Goal: Task Accomplishment & Management: Use online tool/utility

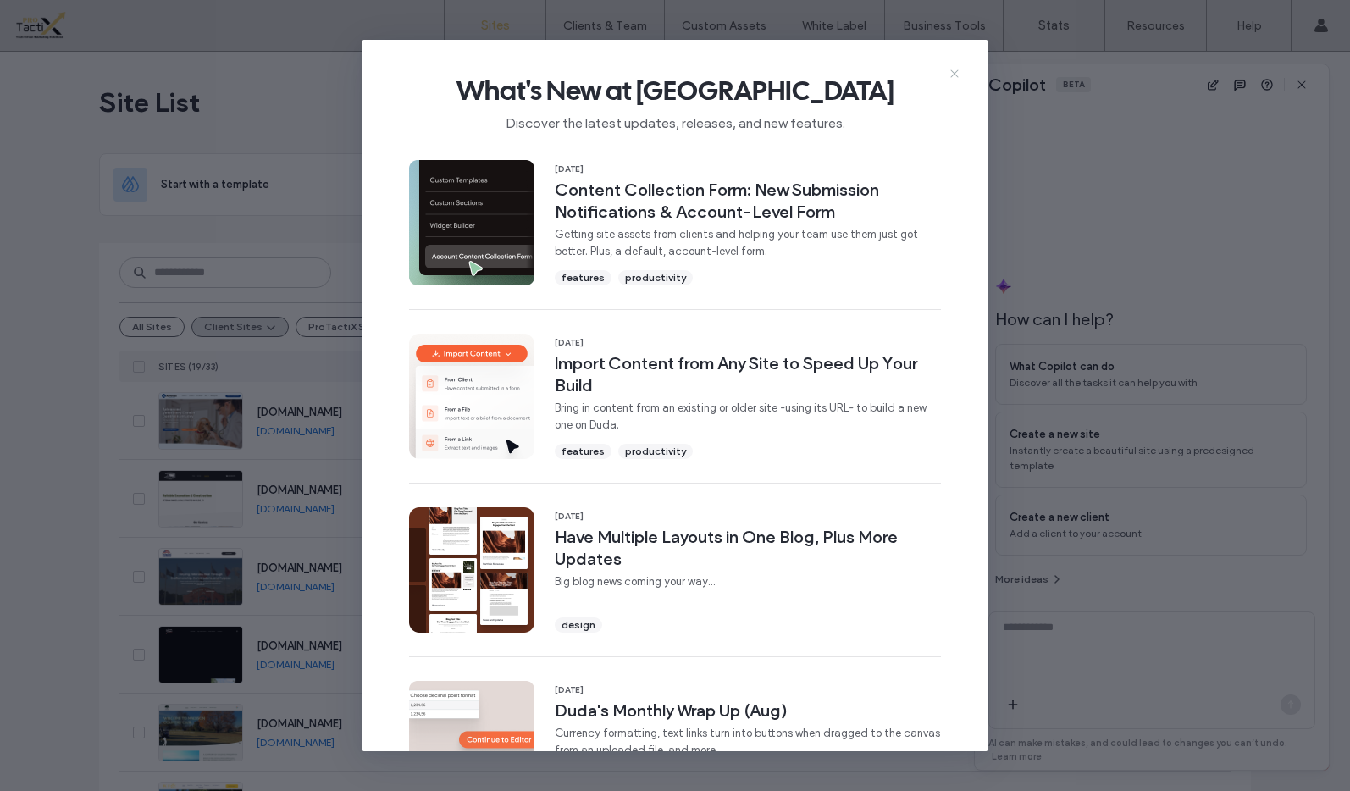
click at [953, 71] on use at bounding box center [954, 73] width 8 height 8
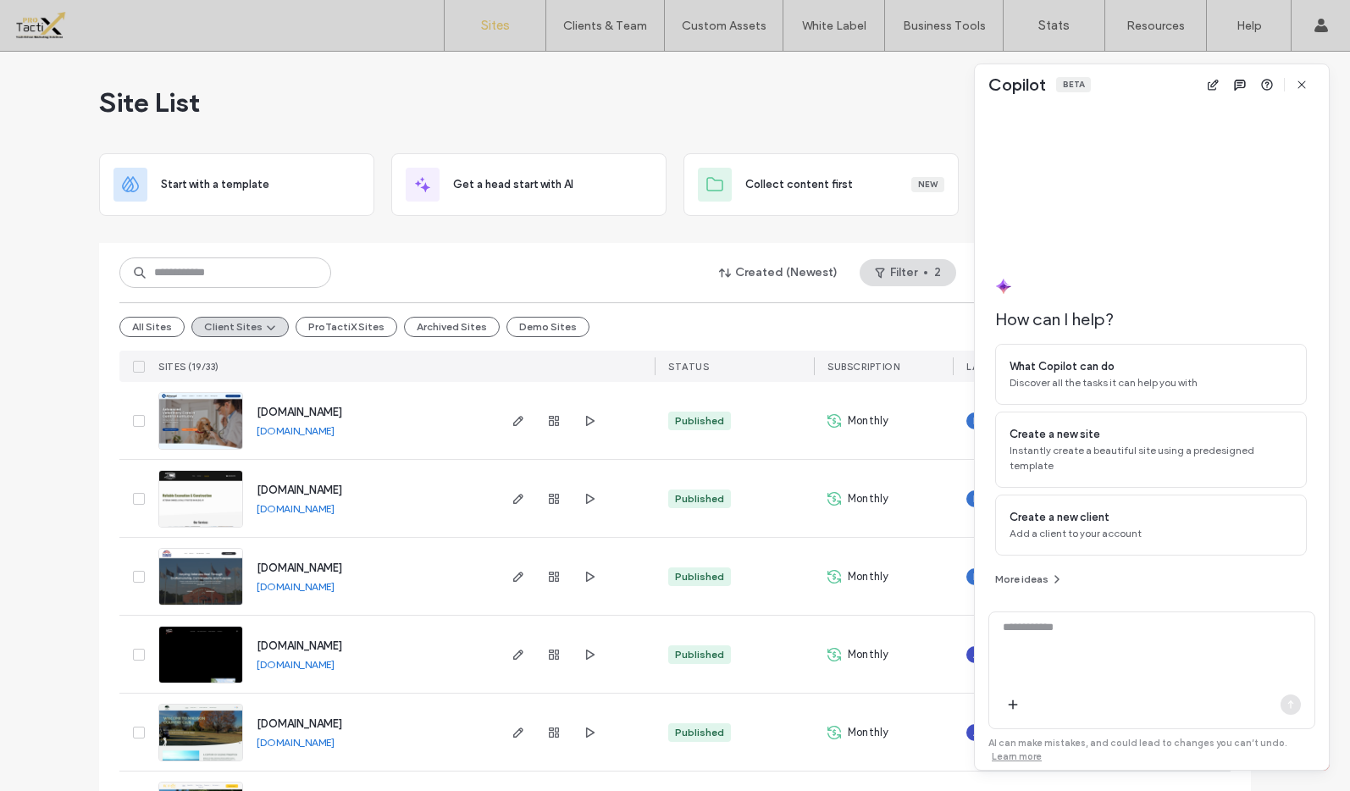
click at [334, 433] on link "[DOMAIN_NAME]" at bounding box center [296, 430] width 78 height 13
click at [291, 434] on link "[DOMAIN_NAME]" at bounding box center [296, 430] width 78 height 13
click at [1293, 79] on span "button" at bounding box center [1301, 84] width 27 height 27
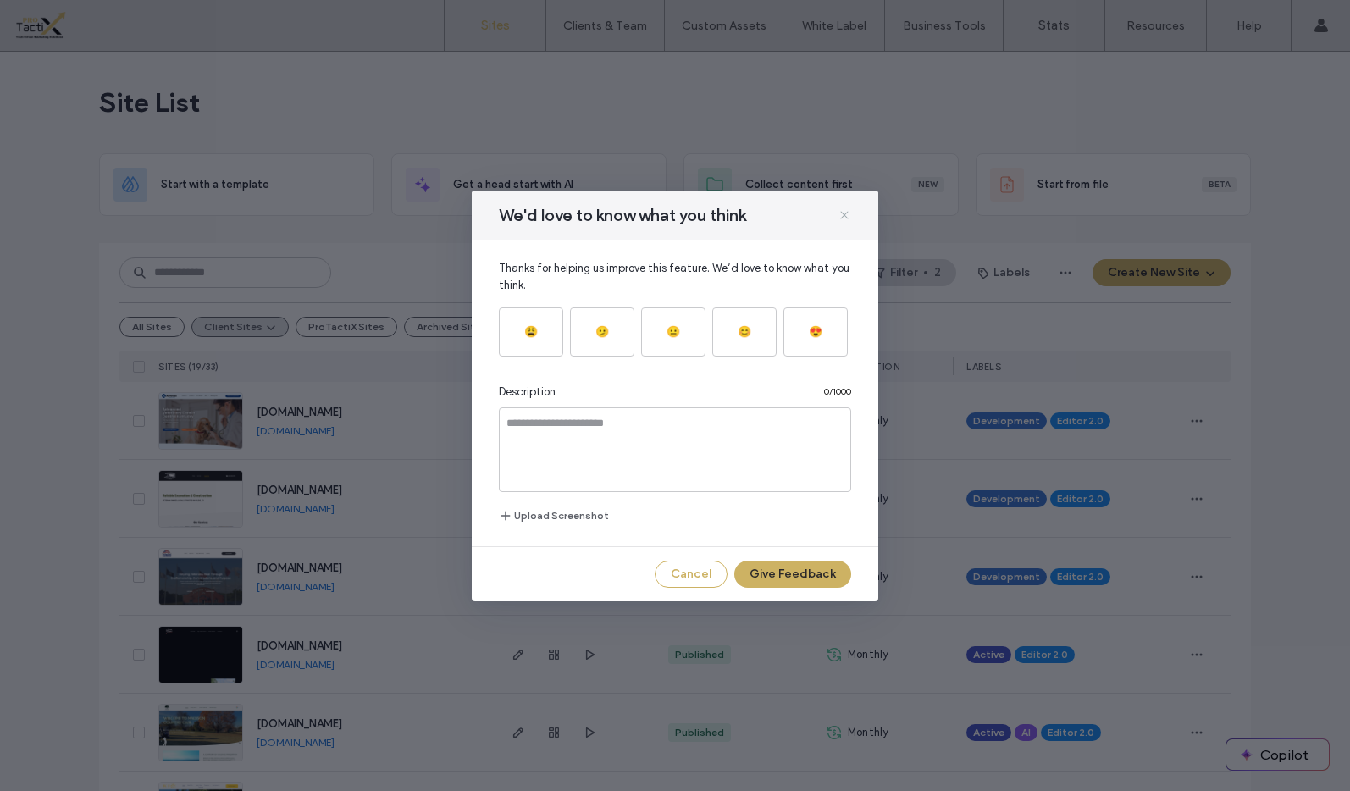
click at [843, 213] on icon at bounding box center [844, 215] width 14 height 14
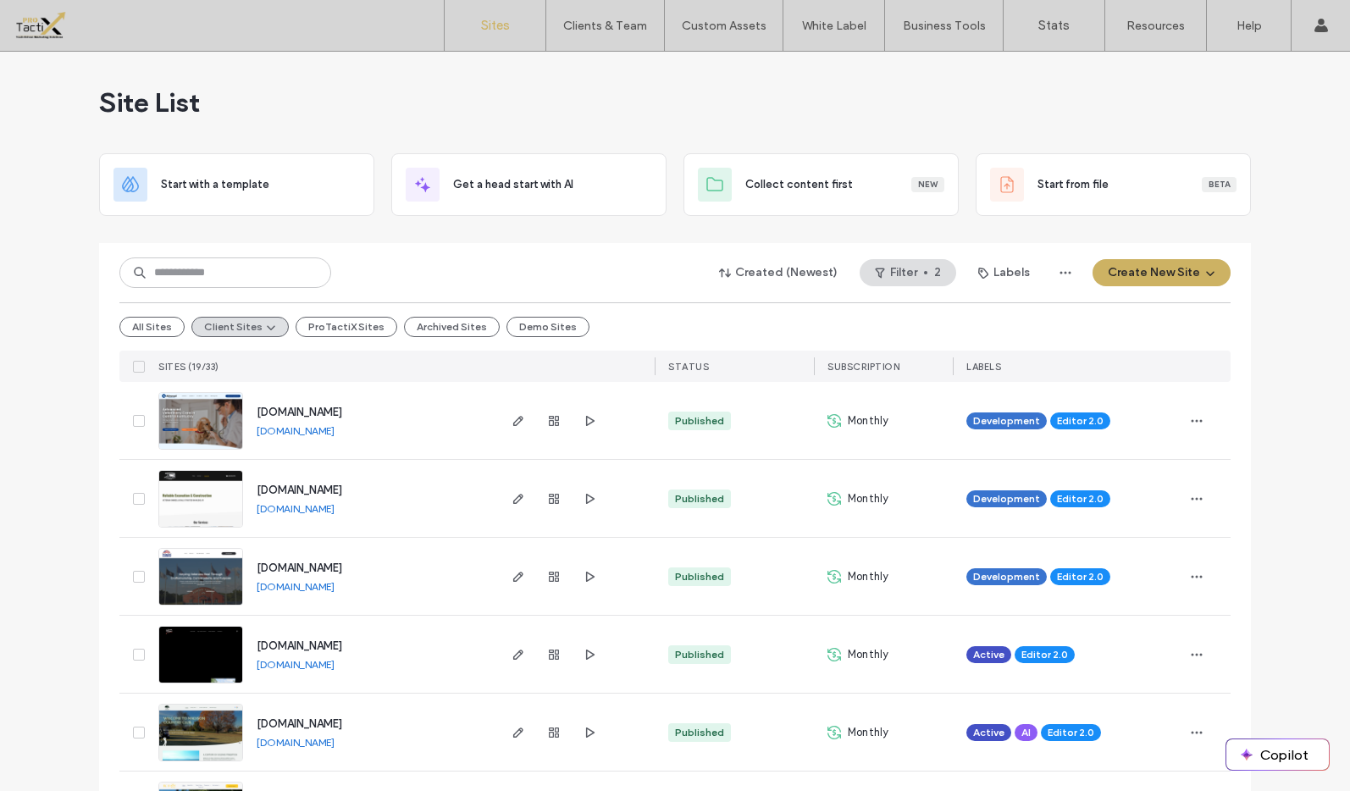
click at [636, 312] on div "All Sites Client Sites ProTactiX Sites Archived Sites Demo Sites" at bounding box center [674, 326] width 1111 height 48
click at [511, 421] on icon "button" at bounding box center [518, 421] width 14 height 14
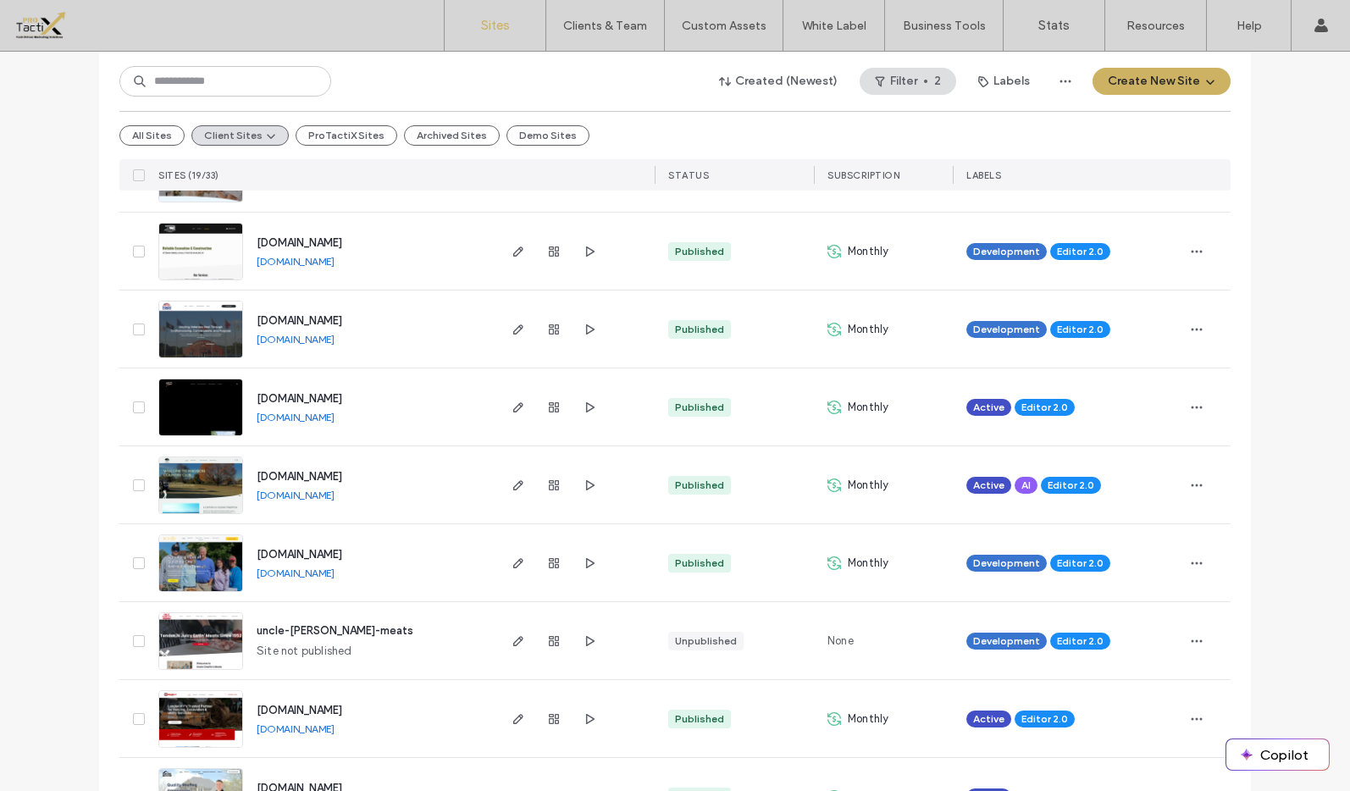
scroll to position [296, 0]
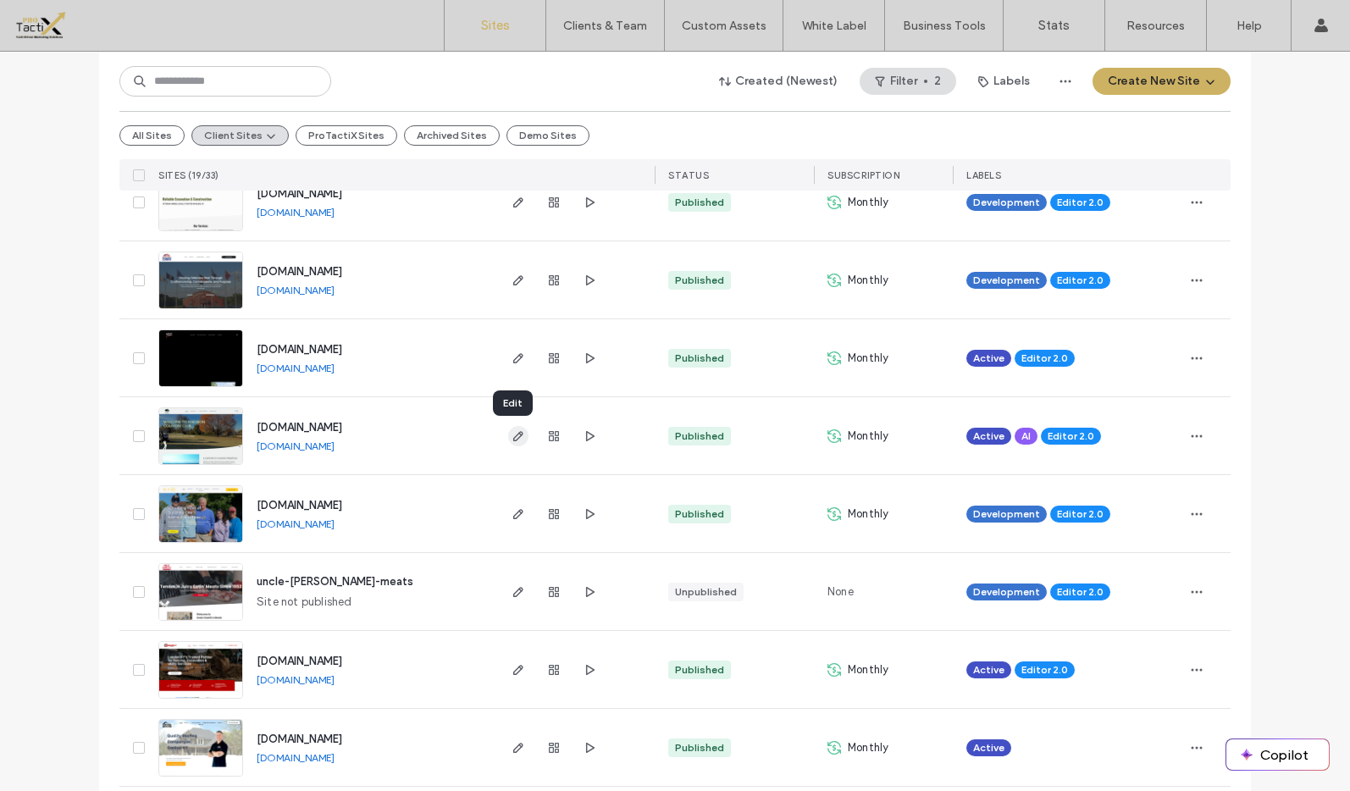
click at [513, 439] on icon "button" at bounding box center [518, 436] width 14 height 14
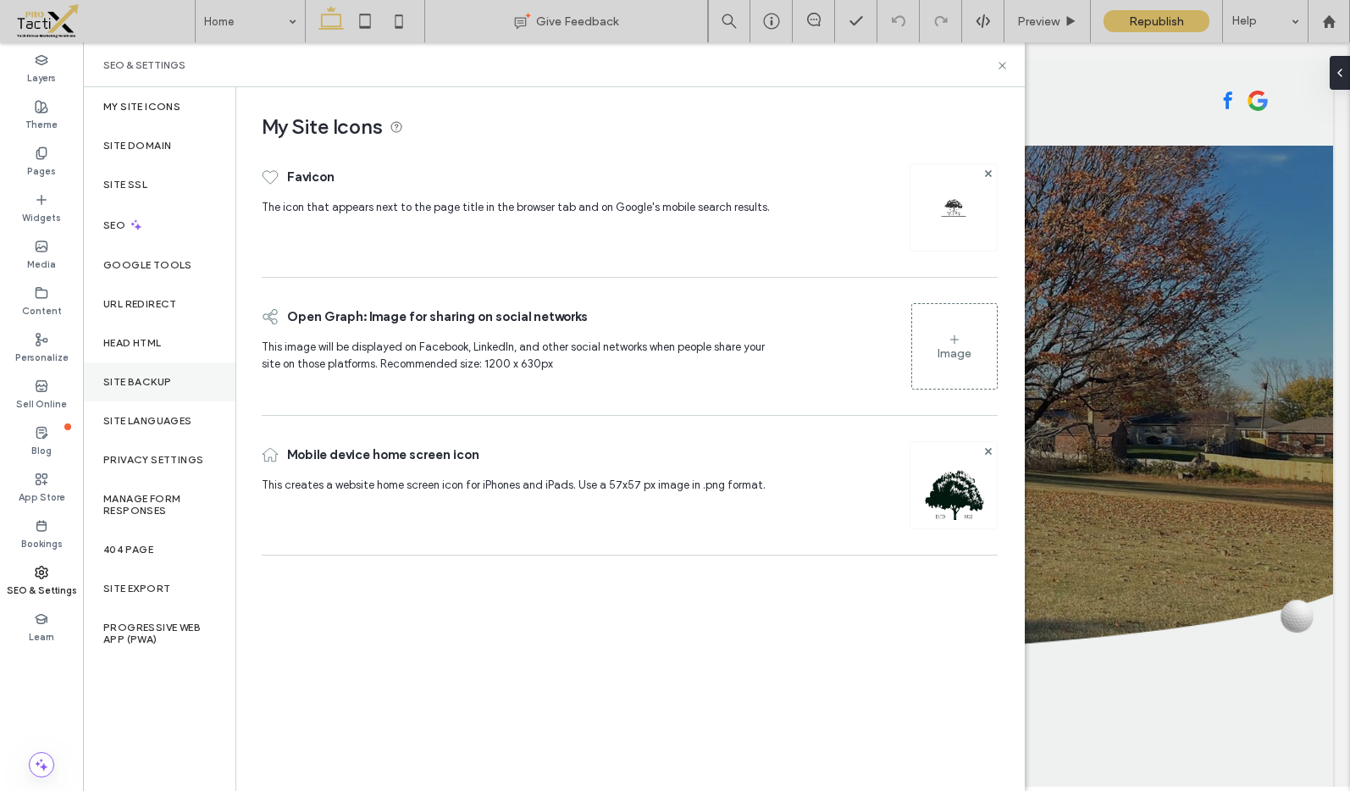
click at [130, 388] on div "Site Backup" at bounding box center [159, 381] width 152 height 39
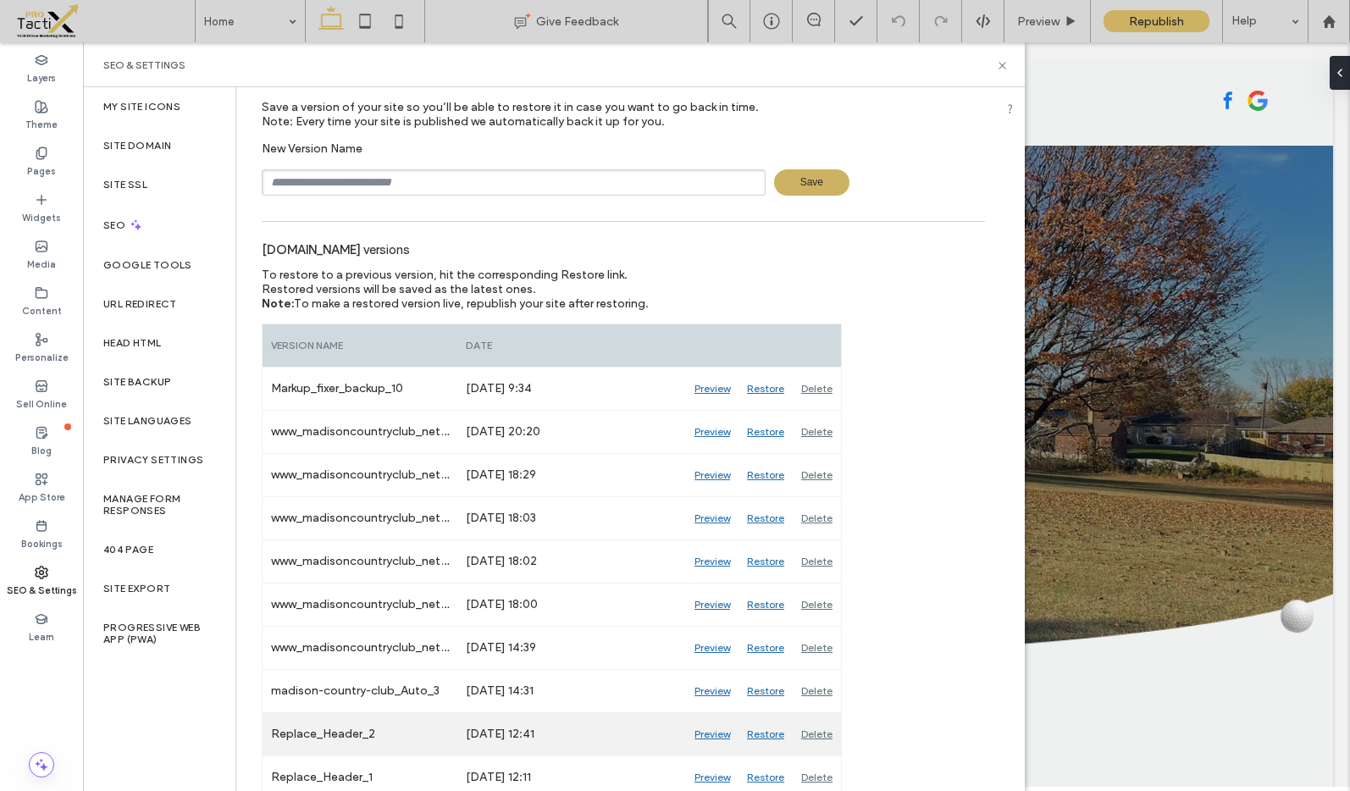
scroll to position [58, 0]
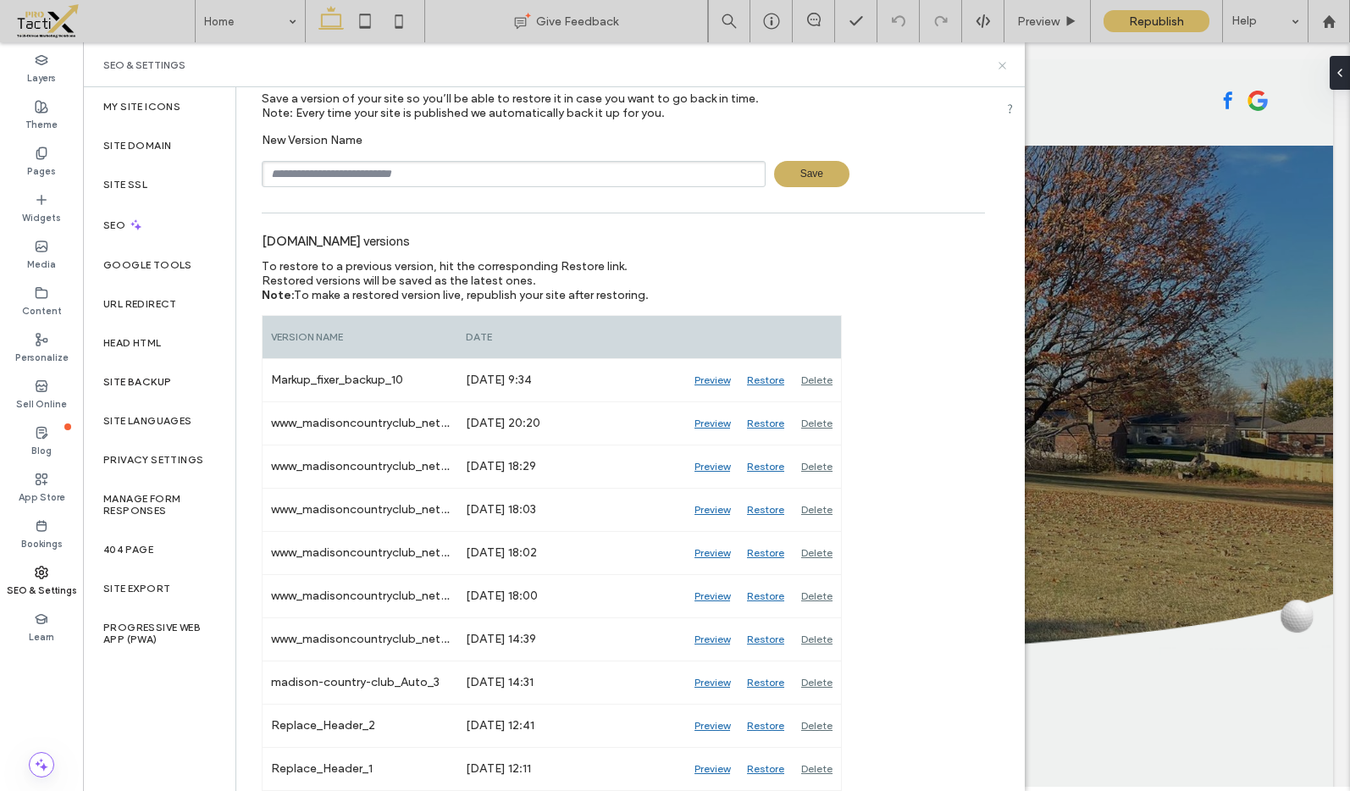
click at [997, 66] on icon at bounding box center [1002, 65] width 13 height 13
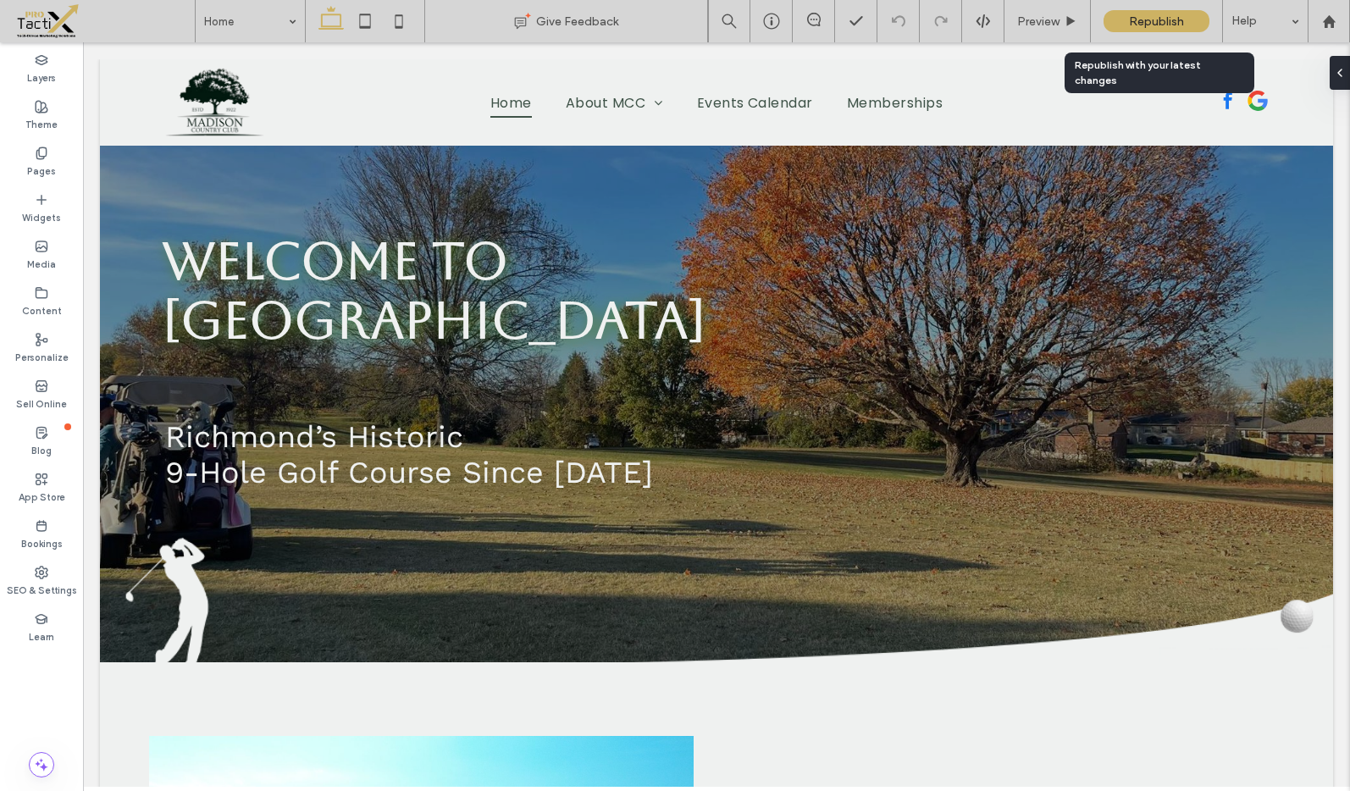
click at [1181, 18] on span "Republish" at bounding box center [1156, 21] width 55 height 14
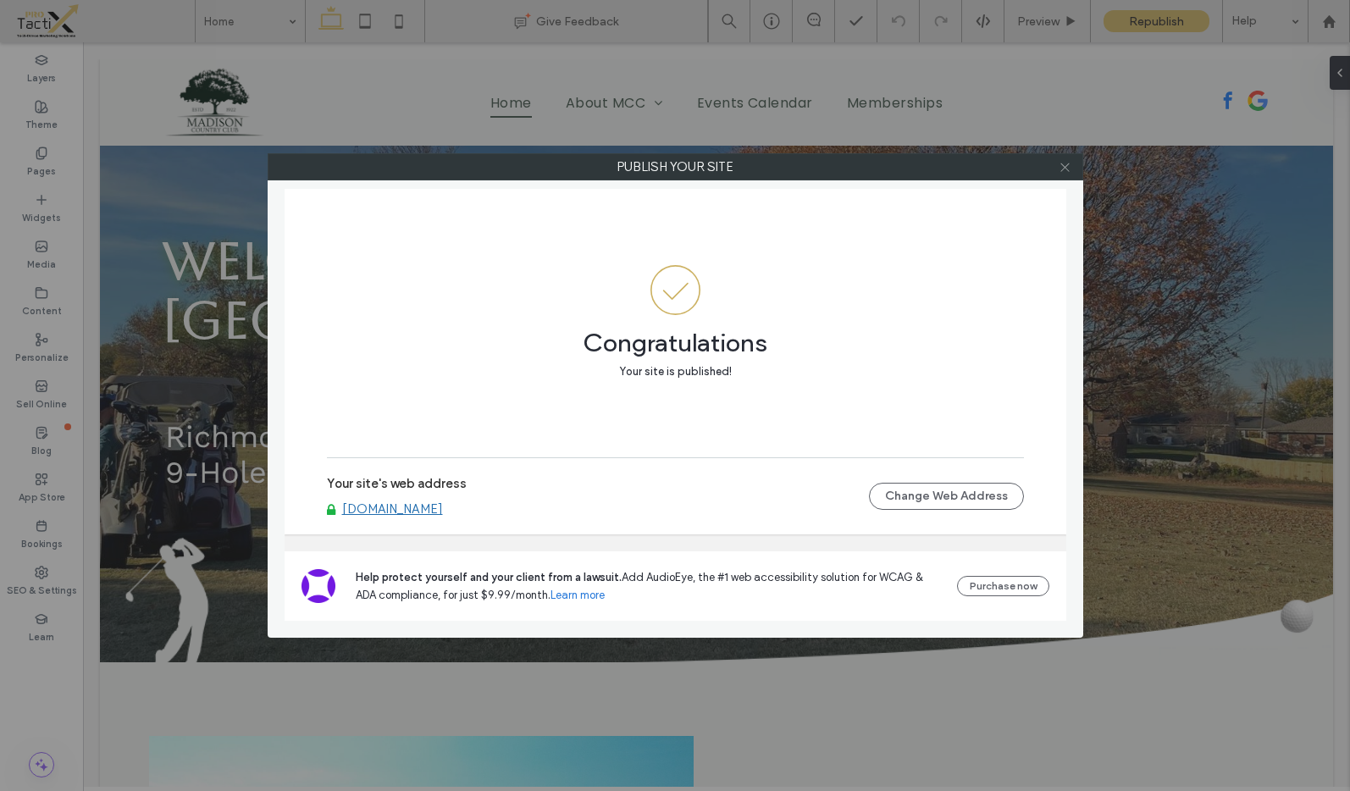
click at [1067, 174] on span at bounding box center [1064, 166] width 13 height 25
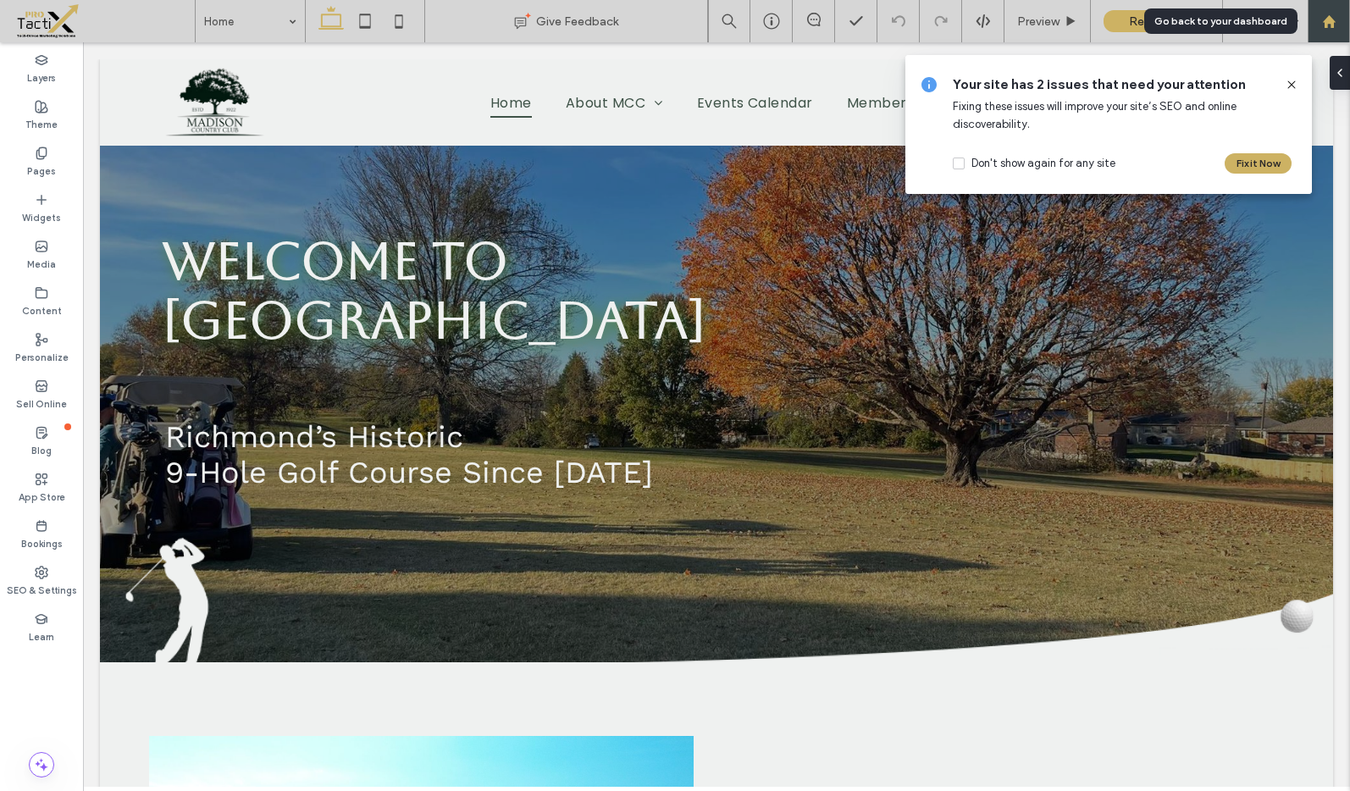
click at [1334, 18] on icon at bounding box center [1329, 21] width 14 height 14
